Goal: Information Seeking & Learning: Learn about a topic

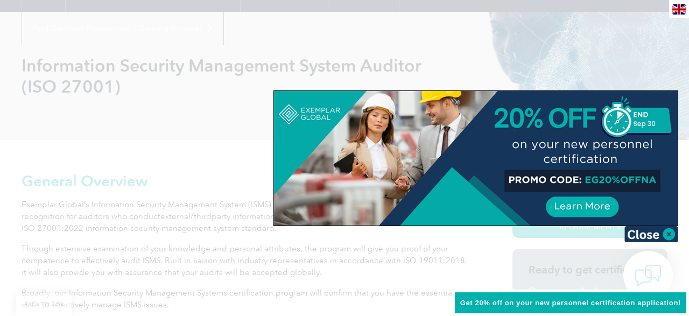
scroll to position [185, 0]
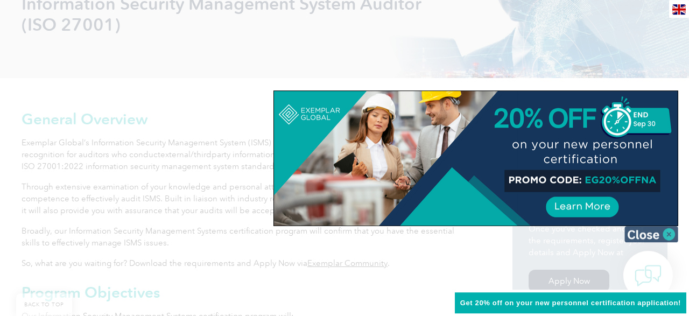
click at [671, 231] on img at bounding box center [651, 234] width 54 height 16
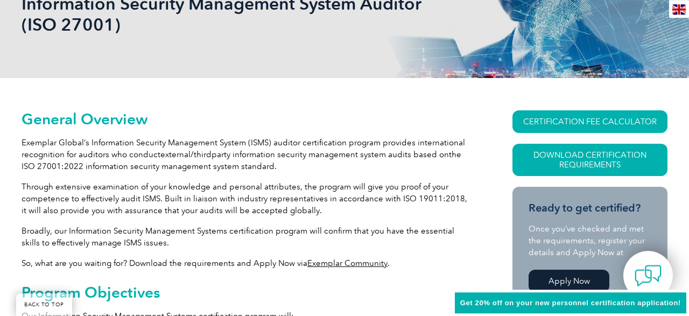
drag, startPoint x: 686, startPoint y: 52, endPoint x: 687, endPoint y: 93, distance: 40.4
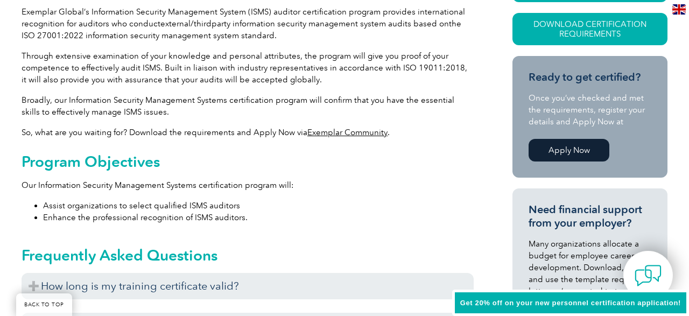
scroll to position [18, 0]
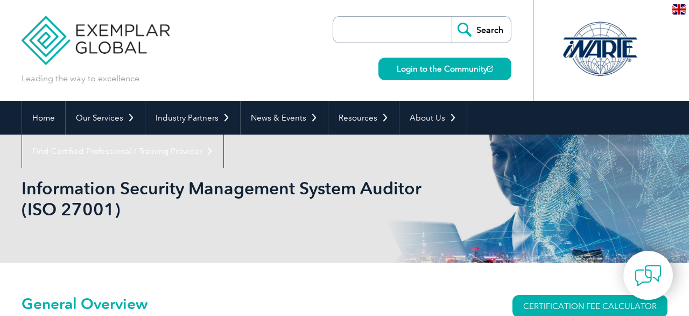
click at [279, 67] on div "Leading the way to excellence Search Login to the Community ▼" at bounding box center [345, 50] width 646 height 101
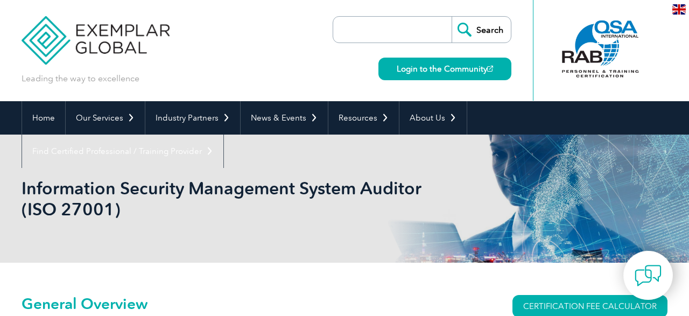
click at [160, 256] on div "Information Security Management System Auditor (ISO 27001)" at bounding box center [345, 199] width 646 height 128
